Goal: Information Seeking & Learning: Learn about a topic

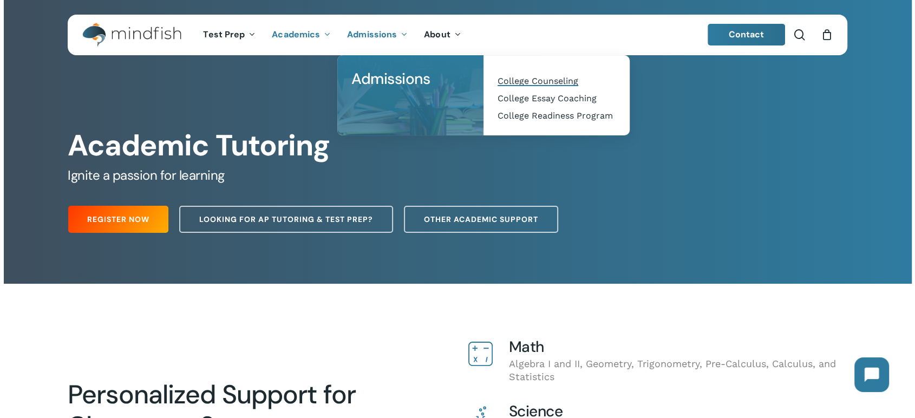
click at [542, 81] on span "College Counseling" at bounding box center [537, 81] width 81 height 10
